Goal: Task Accomplishment & Management: Use online tool/utility

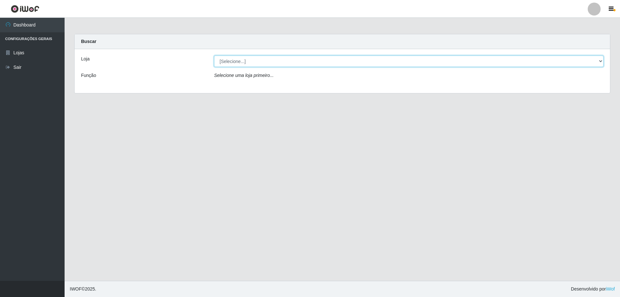
click at [243, 64] on select "[Selecione...] Atacado Vem - [STREET_ADDRESS]" at bounding box center [408, 61] width 389 height 11
select select "461"
click at [214, 56] on select "[Selecione...] Atacado Vem - [STREET_ADDRESS]" at bounding box center [408, 61] width 389 height 11
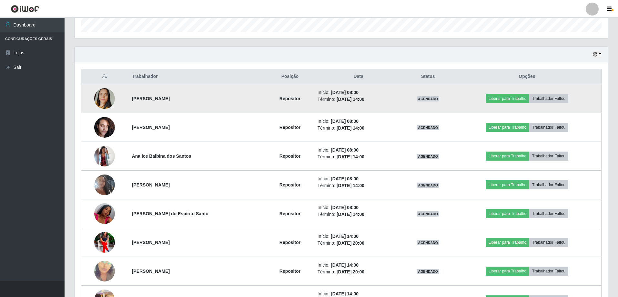
scroll to position [226, 0]
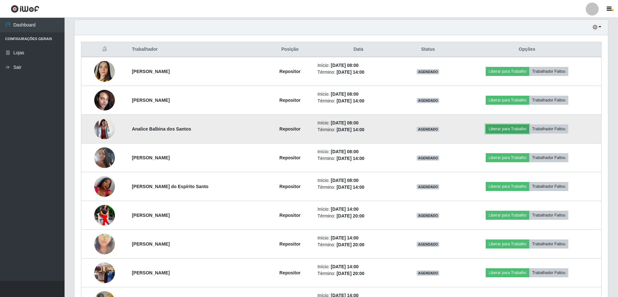
click at [520, 129] on button "Liberar para Trabalho" at bounding box center [508, 128] width 44 height 9
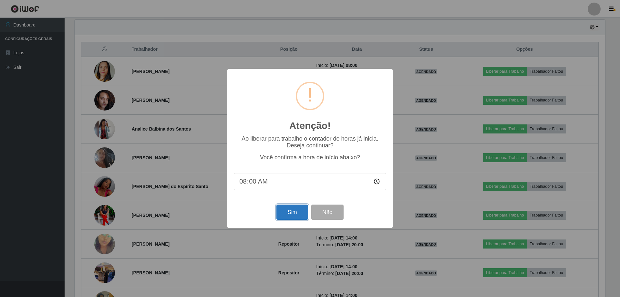
click at [295, 212] on button "Sim" at bounding box center [291, 211] width 31 height 15
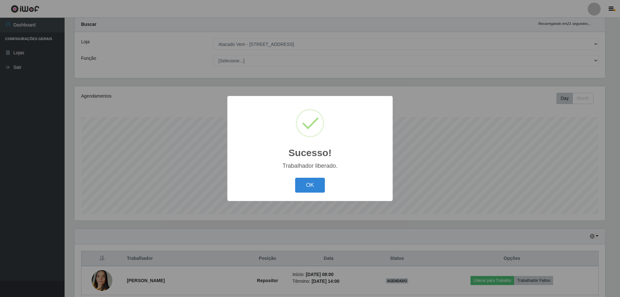
click at [303, 194] on div "OK Cancel" at bounding box center [310, 185] width 152 height 18
click at [328, 176] on div "OK Cancel" at bounding box center [310, 185] width 152 height 18
click at [318, 185] on button "OK" at bounding box center [310, 184] width 30 height 15
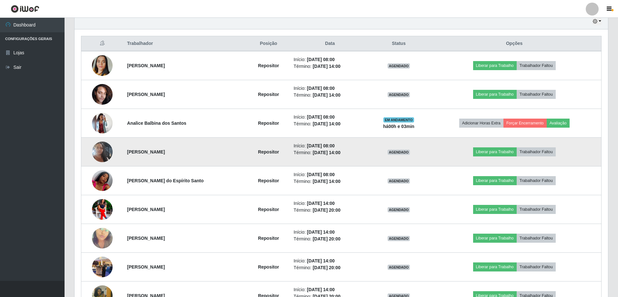
scroll to position [243, 0]
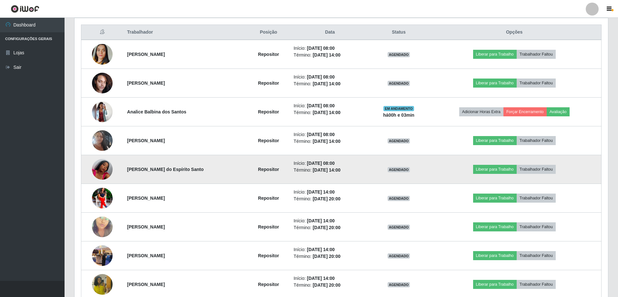
click at [108, 172] on img at bounding box center [102, 169] width 21 height 37
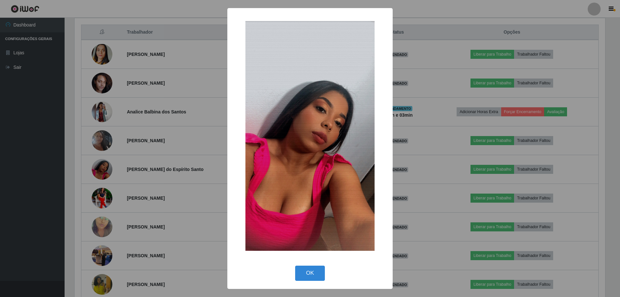
drag, startPoint x: 304, startPoint y: 274, endPoint x: 232, endPoint y: 272, distance: 72.3
click at [304, 274] on button "OK" at bounding box center [310, 272] width 30 height 15
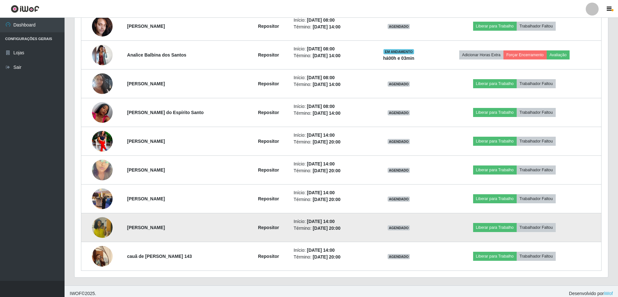
scroll to position [304, 0]
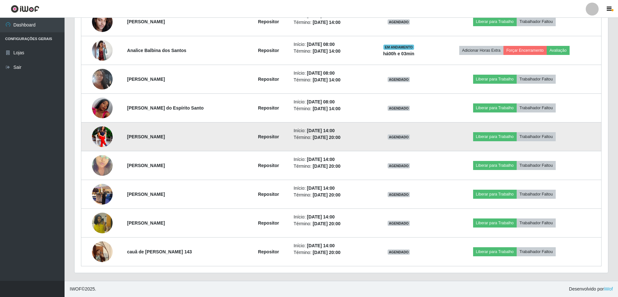
click at [103, 140] on img at bounding box center [102, 137] width 21 height 26
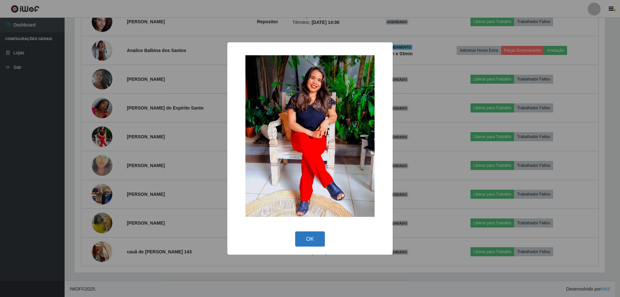
click at [316, 236] on button "OK" at bounding box center [310, 238] width 30 height 15
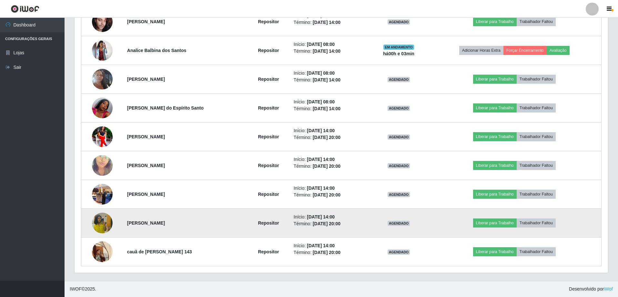
scroll to position [134, 533]
click at [96, 224] on img at bounding box center [102, 222] width 21 height 37
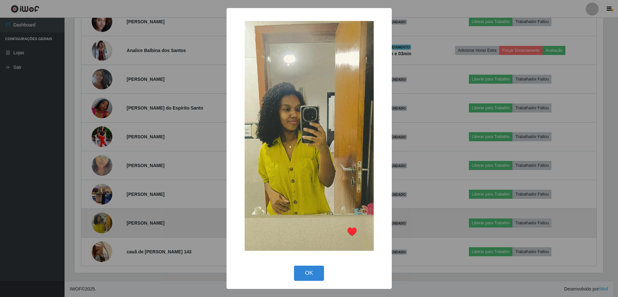
scroll to position [134, 530]
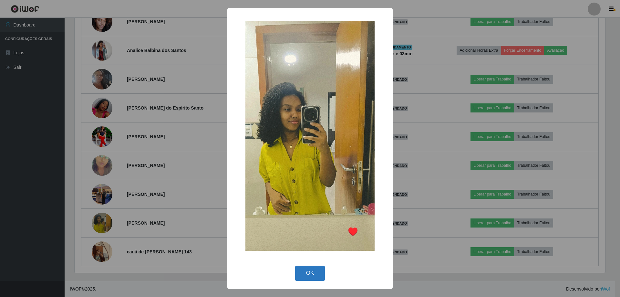
click at [304, 276] on button "OK" at bounding box center [310, 272] width 30 height 15
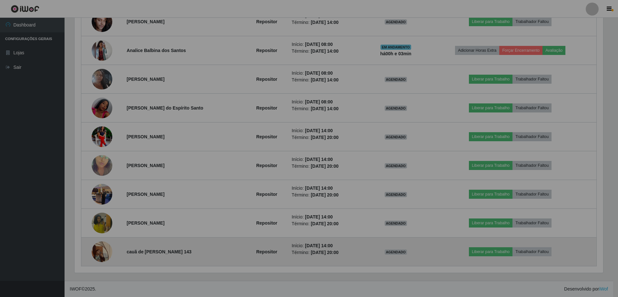
scroll to position [134, 533]
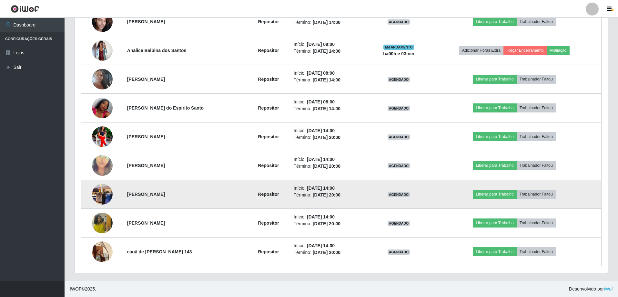
click at [103, 201] on img at bounding box center [102, 193] width 21 height 27
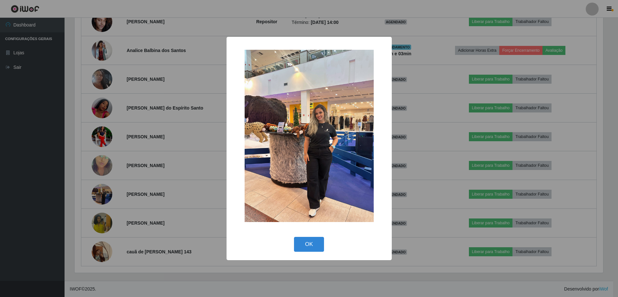
scroll to position [0, 0]
click at [313, 246] on button "OK" at bounding box center [310, 244] width 30 height 15
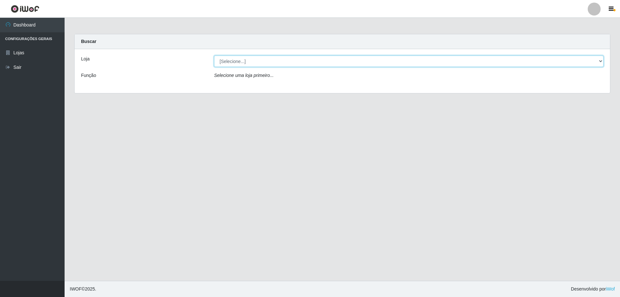
click at [250, 58] on select "[Selecione...] Atacado Vem - [STREET_ADDRESS]" at bounding box center [408, 61] width 389 height 11
select select "461"
click at [214, 56] on select "[Selecione...] Atacado Vem - [STREET_ADDRESS]" at bounding box center [408, 61] width 389 height 11
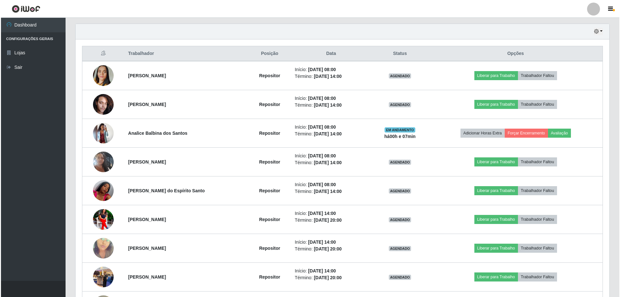
scroll to position [226, 0]
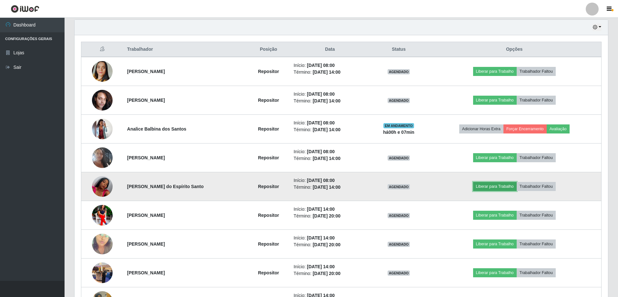
click at [494, 185] on button "Liberar para Trabalho" at bounding box center [495, 186] width 44 height 9
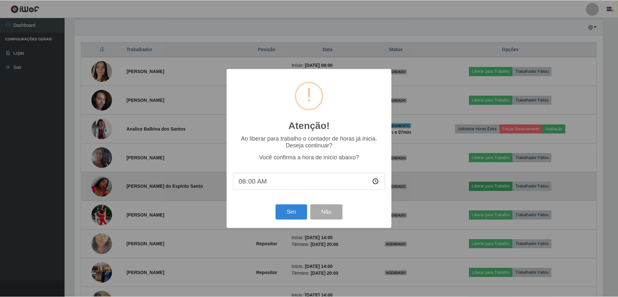
scroll to position [134, 530]
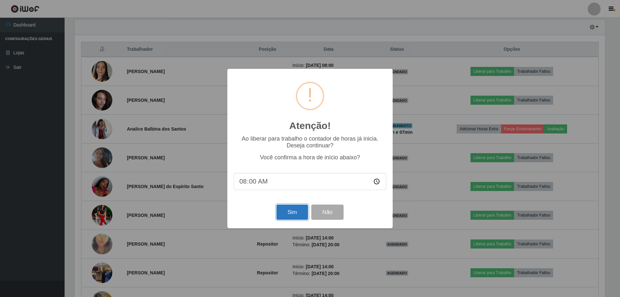
click at [295, 209] on button "Sim" at bounding box center [291, 211] width 31 height 15
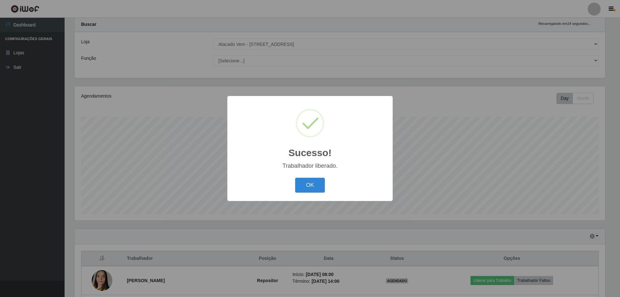
click at [314, 174] on div "Sucesso! × Trabalhador liberado. OK Cancel" at bounding box center [309, 148] width 165 height 105
click at [314, 180] on button "OK" at bounding box center [310, 184] width 30 height 15
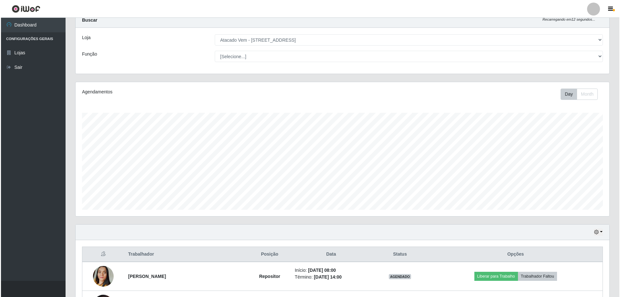
scroll to position [211, 0]
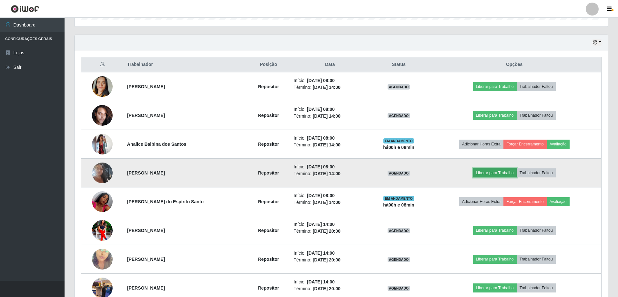
click at [504, 171] on button "Liberar para Trabalho" at bounding box center [495, 172] width 44 height 9
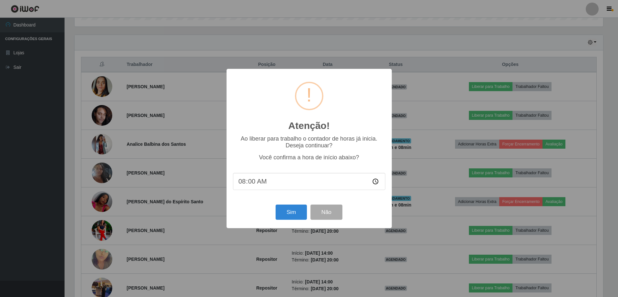
scroll to position [134, 530]
click at [297, 215] on button "Sim" at bounding box center [291, 211] width 31 height 15
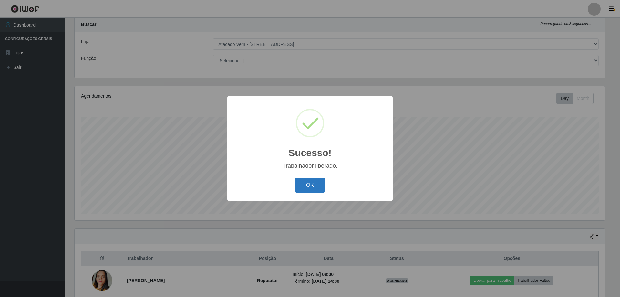
click at [312, 178] on button "OK" at bounding box center [310, 184] width 30 height 15
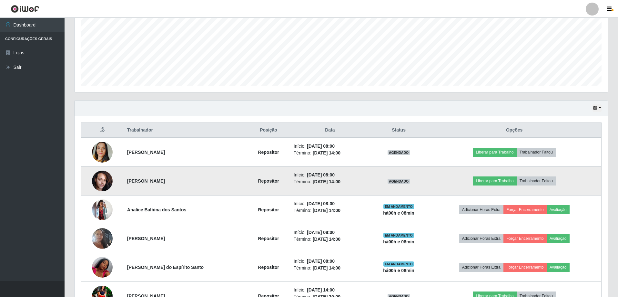
scroll to position [143, 0]
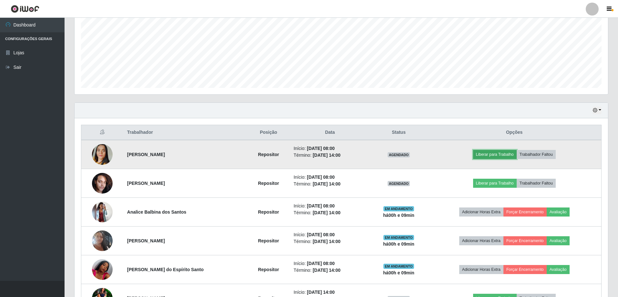
click at [495, 156] on button "Liberar para Trabalho" at bounding box center [495, 154] width 44 height 9
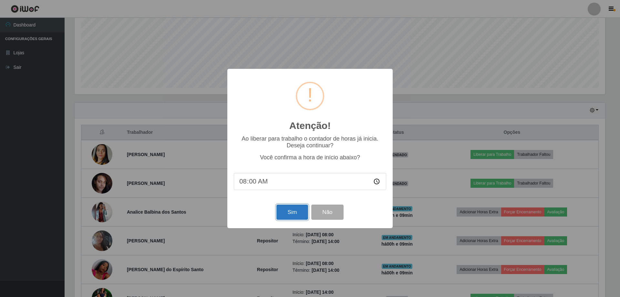
click at [288, 214] on button "Sim" at bounding box center [291, 211] width 31 height 15
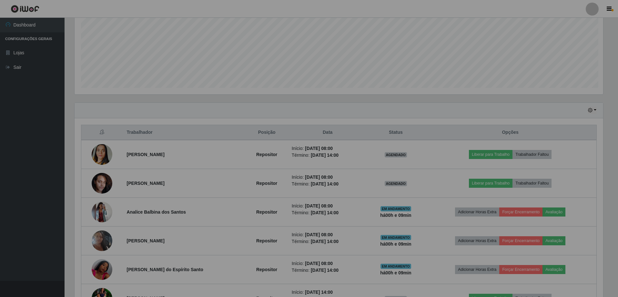
scroll to position [17, 0]
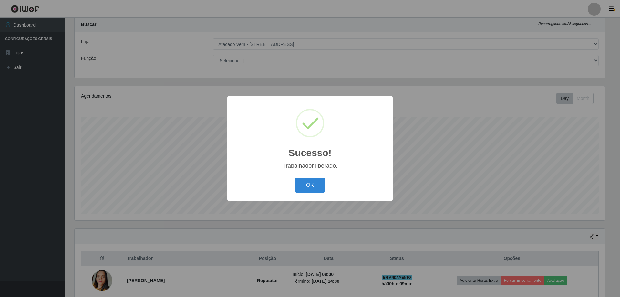
drag, startPoint x: 299, startPoint y: 182, endPoint x: 242, endPoint y: 186, distance: 57.2
click at [299, 182] on button "OK" at bounding box center [310, 184] width 30 height 15
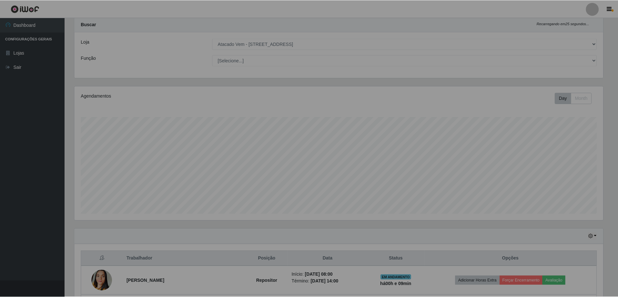
scroll to position [134, 533]
